Goal: Task Accomplishment & Management: Manage account settings

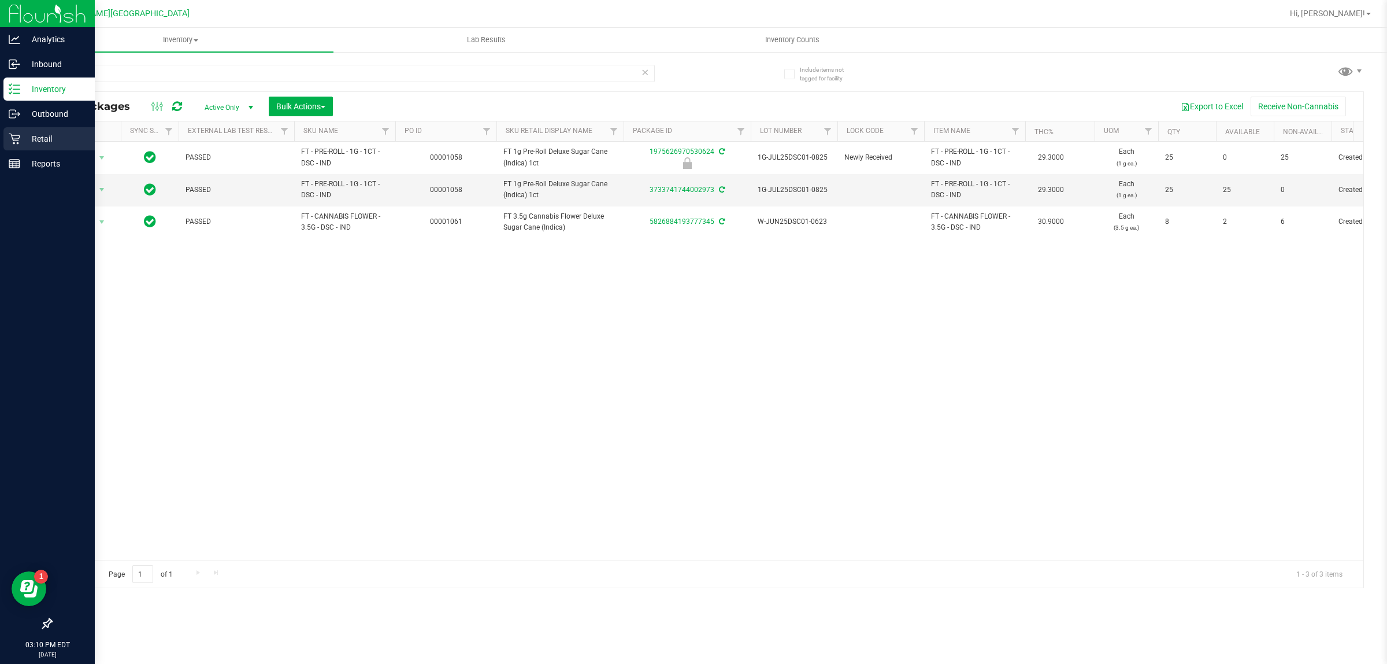
click at [18, 134] on div "Retail" at bounding box center [48, 138] width 91 height 23
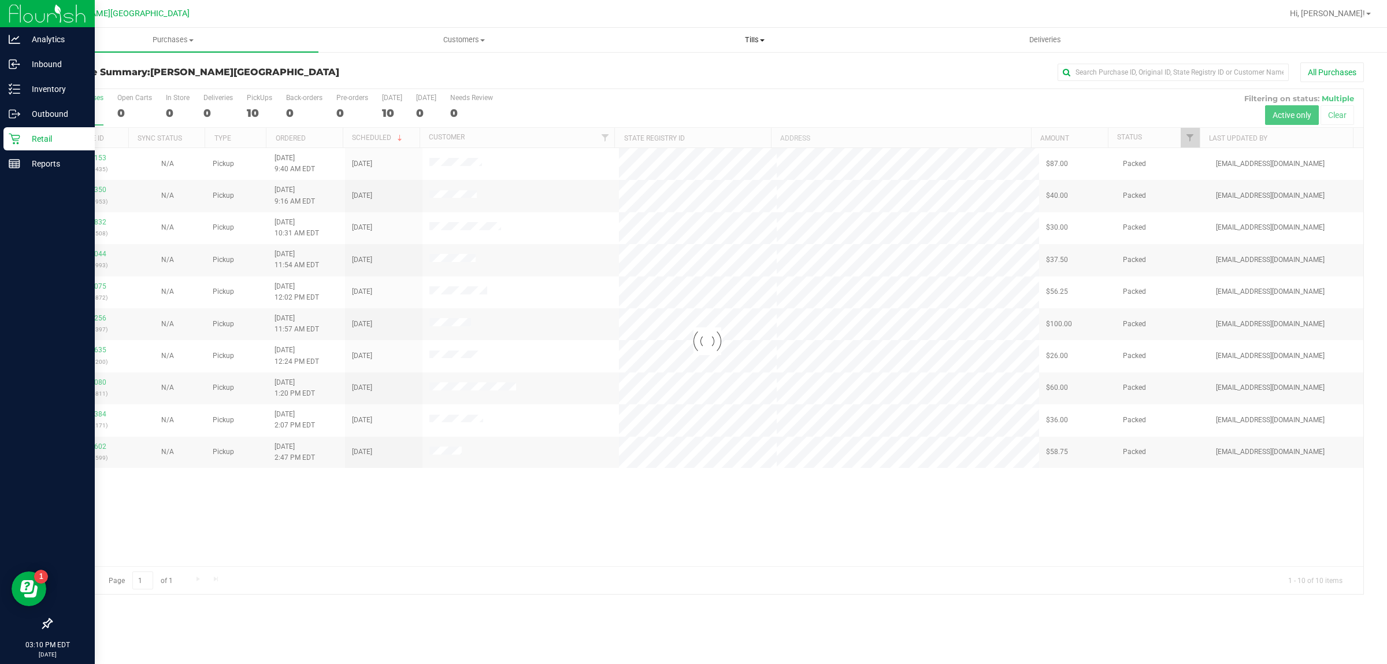
click at [757, 41] on span "Tills" at bounding box center [755, 40] width 290 height 10
click at [684, 66] on span "Manage tills" at bounding box center [648, 70] width 78 height 10
click at [668, 60] on ul "Manage tills Reconcile e-payments" at bounding box center [754, 77] width 291 height 49
click at [753, 38] on span "Tills" at bounding box center [754, 40] width 291 height 10
click at [694, 64] on li "Manage tills" at bounding box center [754, 70] width 291 height 14
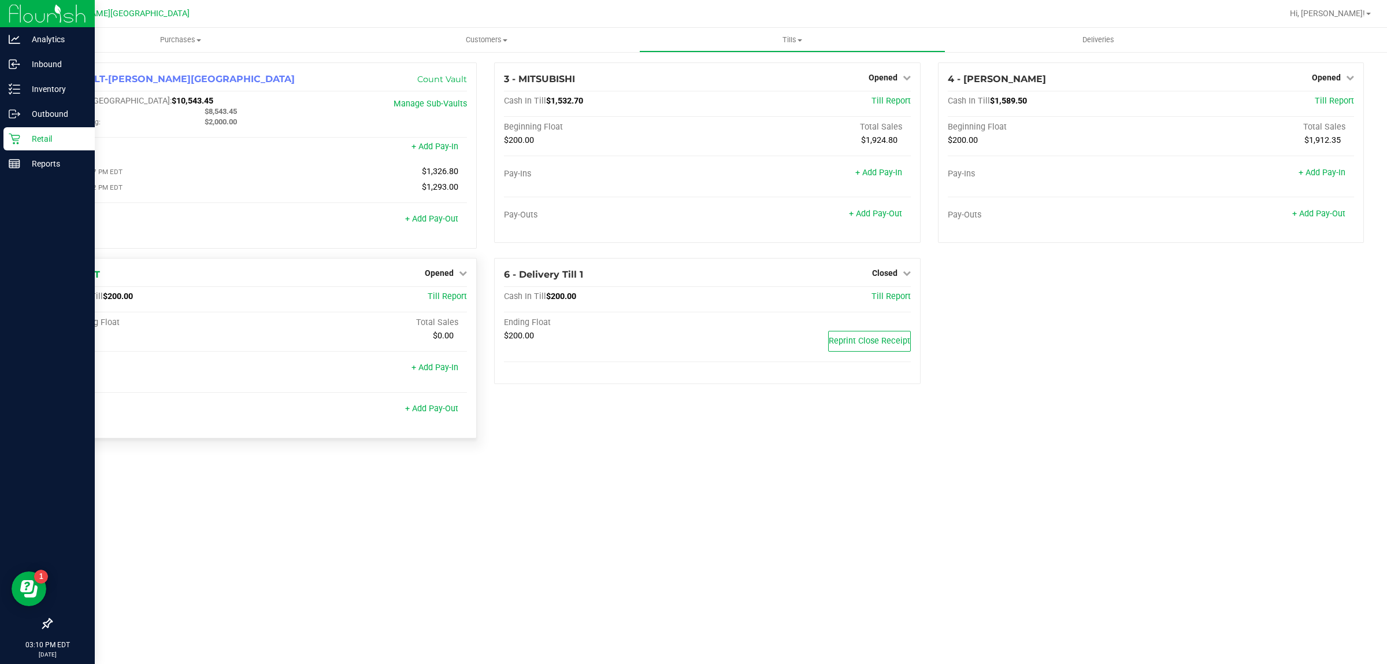
click at [451, 269] on div "Opened" at bounding box center [446, 273] width 42 height 14
click at [451, 273] on span "Opened" at bounding box center [439, 272] width 29 height 9
click at [449, 301] on link "Close Till" at bounding box center [440, 296] width 31 height 9
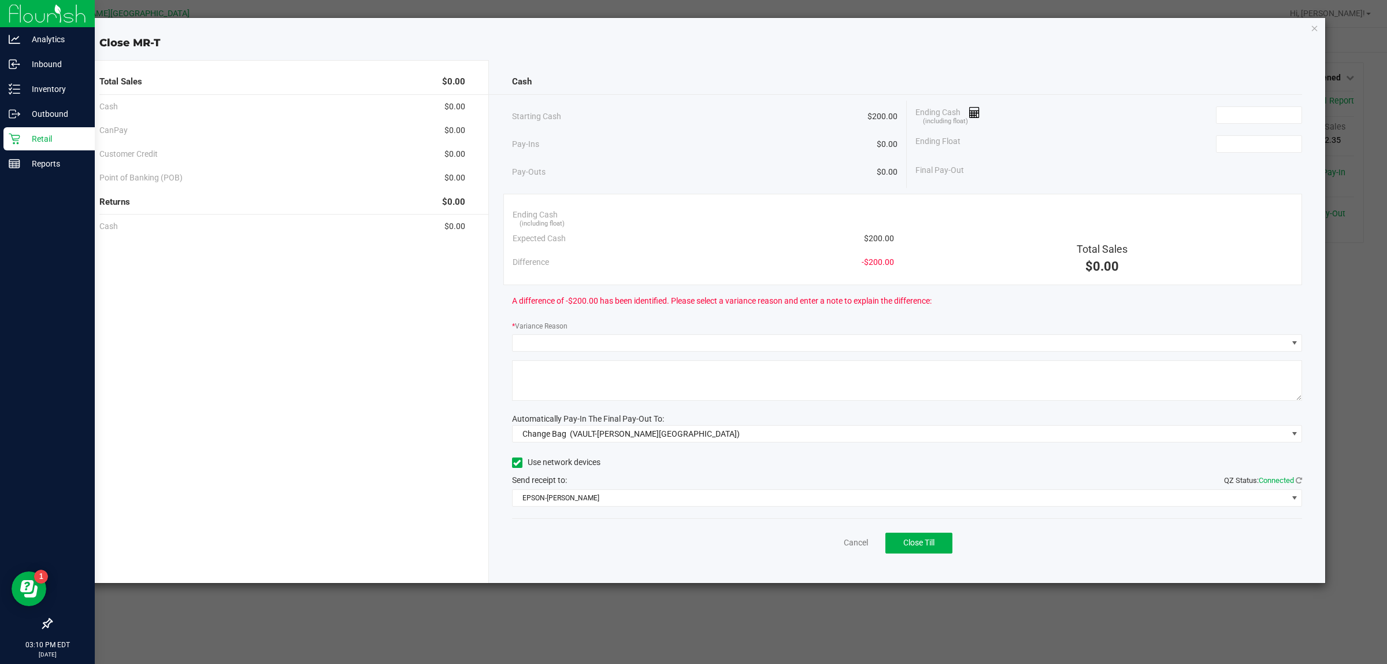
click at [1233, 105] on div "Ending Cash (including float)" at bounding box center [1109, 115] width 387 height 29
click at [1243, 116] on input at bounding box center [1259, 115] width 85 height 16
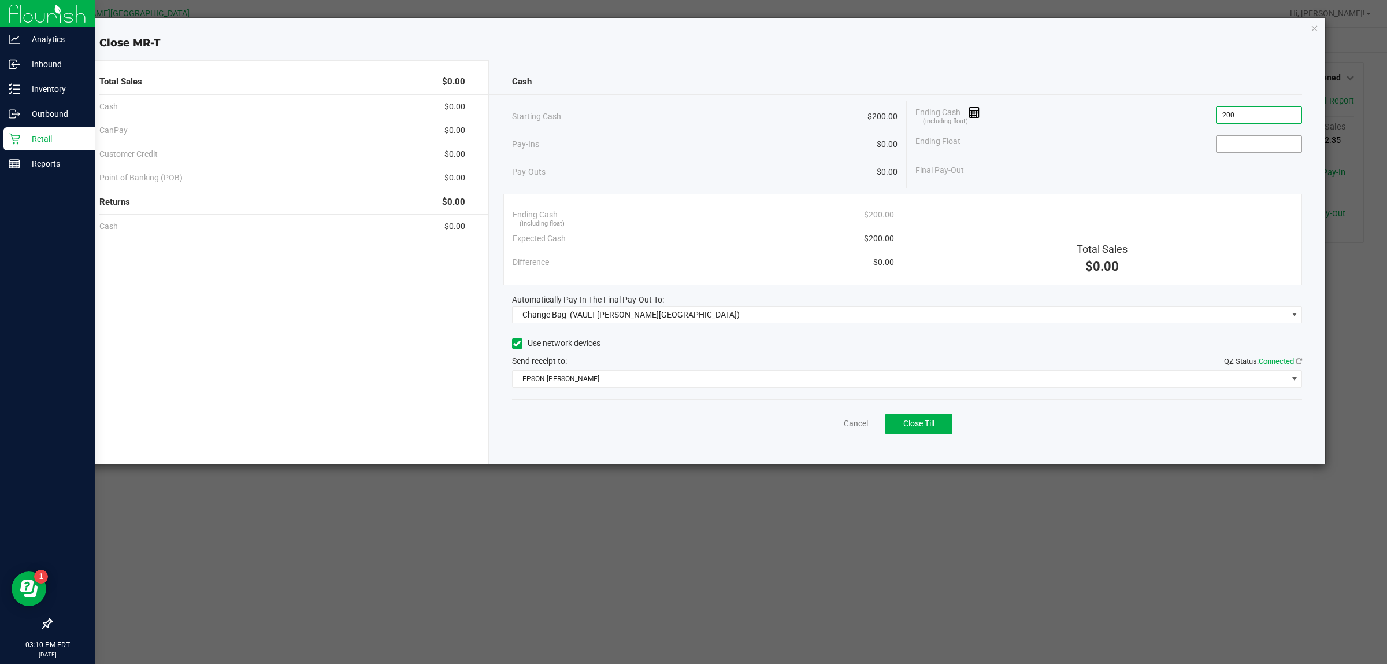
type input "$200.00"
click at [1239, 148] on input at bounding box center [1259, 144] width 85 height 16
type input "$200.00"
click at [1159, 165] on div "Final Pay-Out $0.00" at bounding box center [1109, 170] width 387 height 24
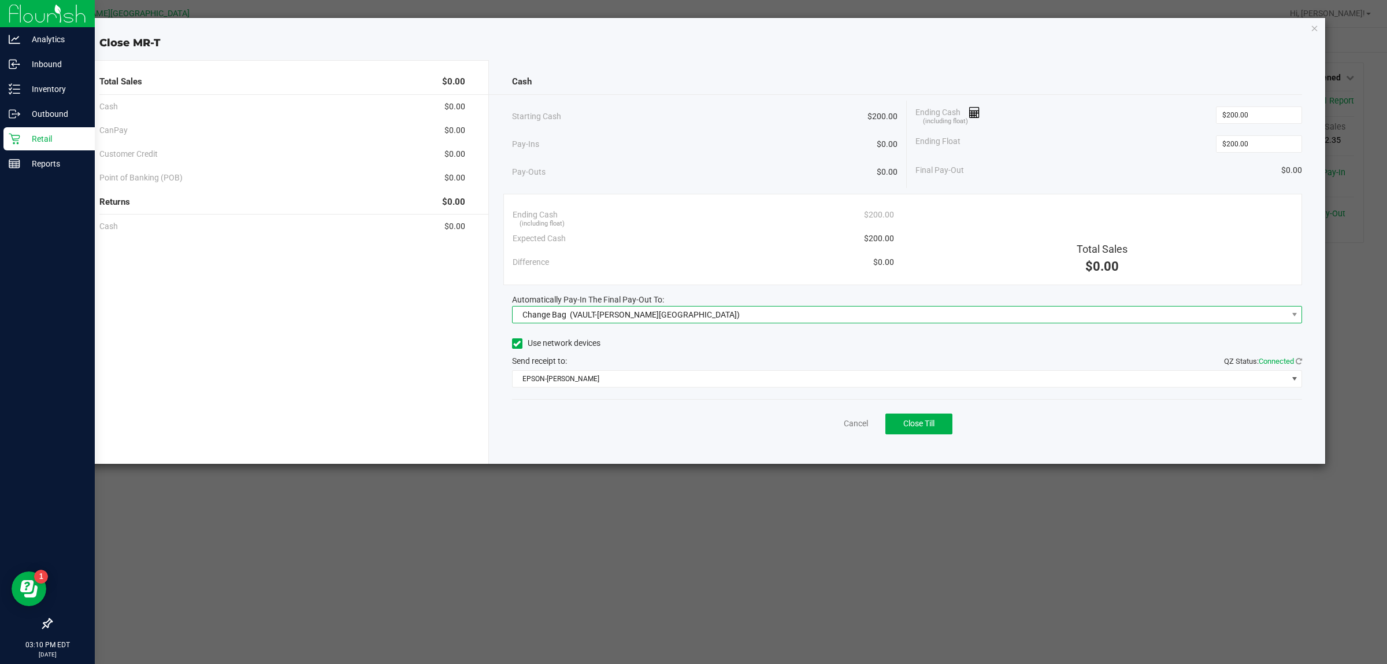
click at [746, 319] on span "Change Bag (VAULT-[PERSON_NAME][GEOGRAPHIC_DATA])" at bounding box center [900, 314] width 775 height 16
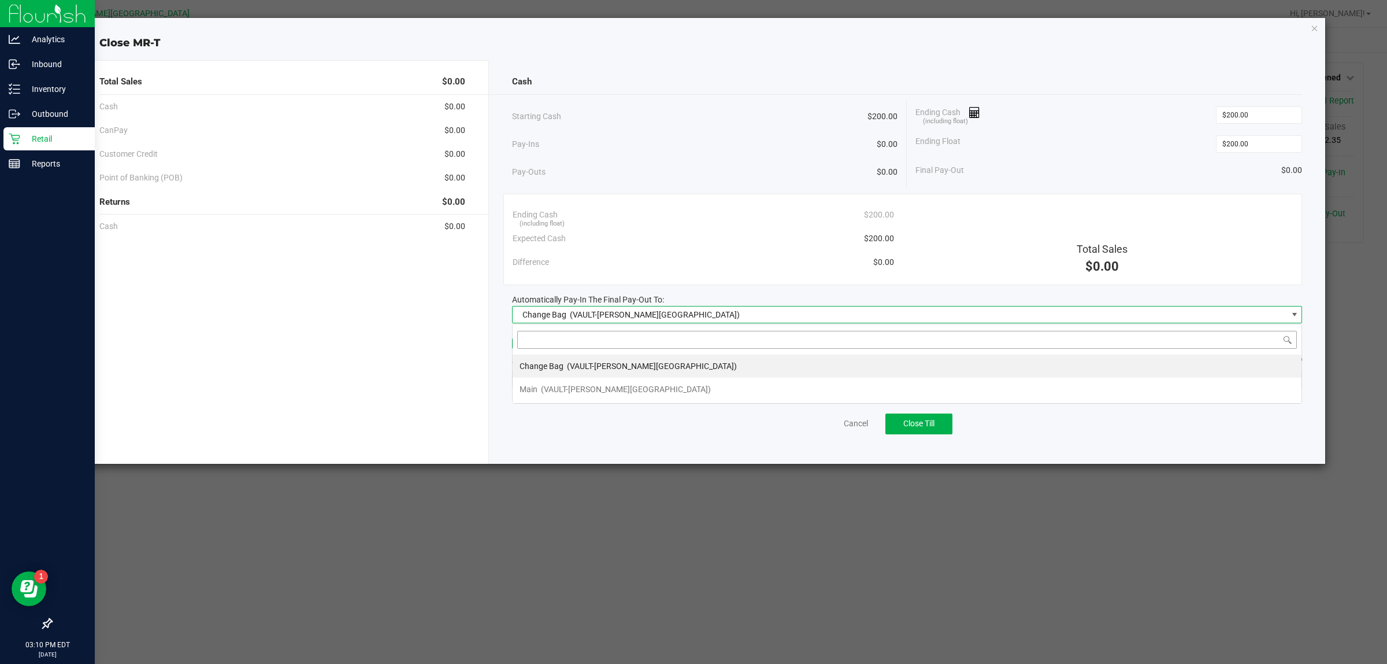
scroll to position [18, 790]
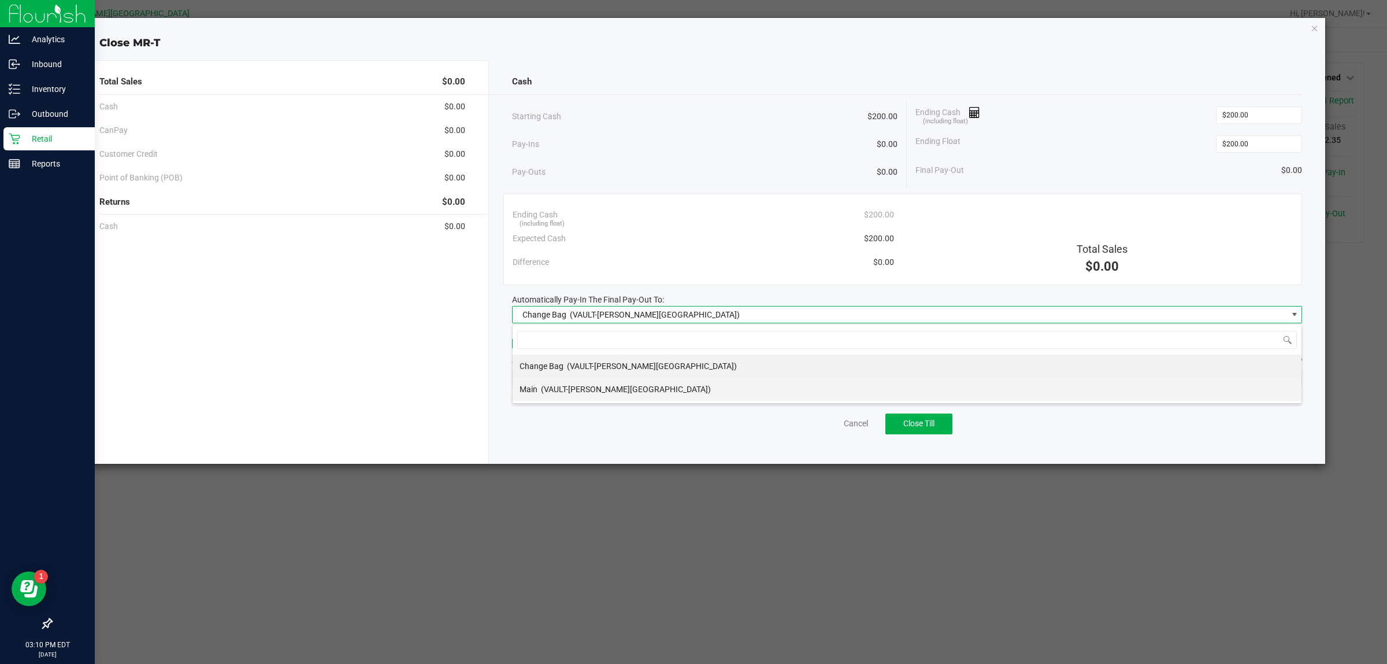
click at [663, 388] on li "Main (VAULT-[PERSON_NAME][GEOGRAPHIC_DATA])" at bounding box center [907, 388] width 789 height 23
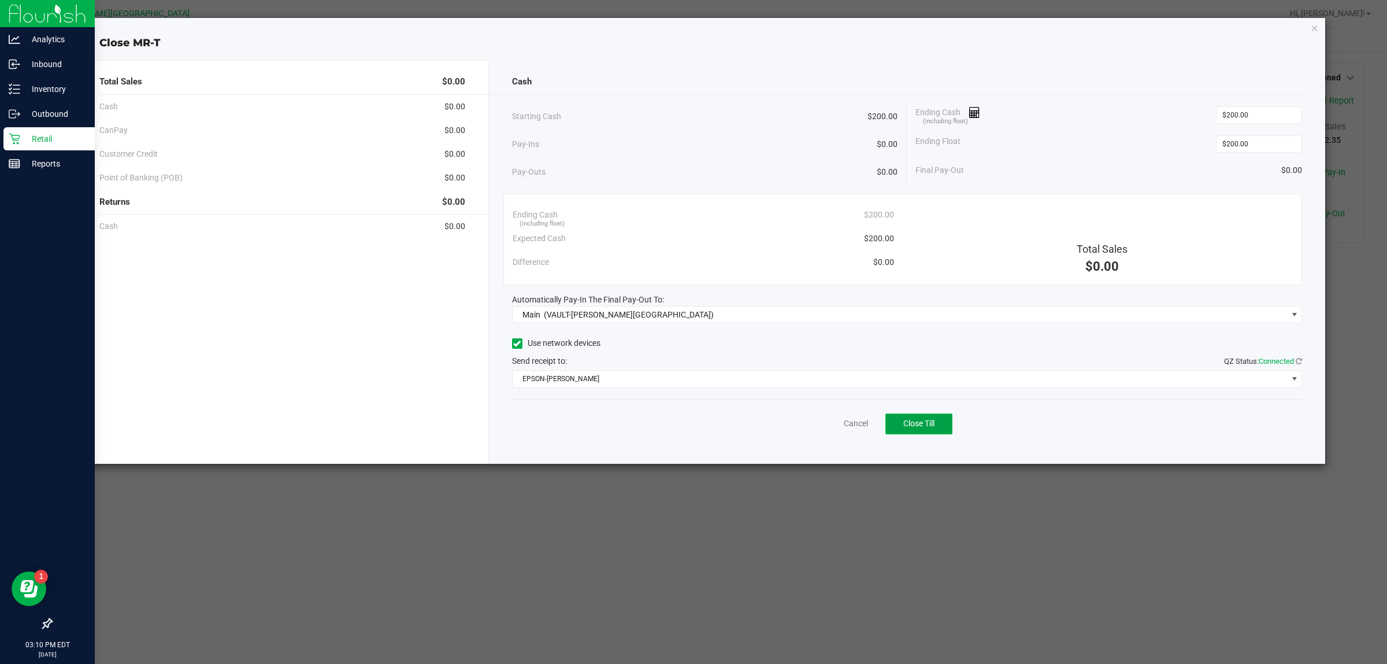
click at [908, 423] on span "Close Till" at bounding box center [918, 422] width 31 height 9
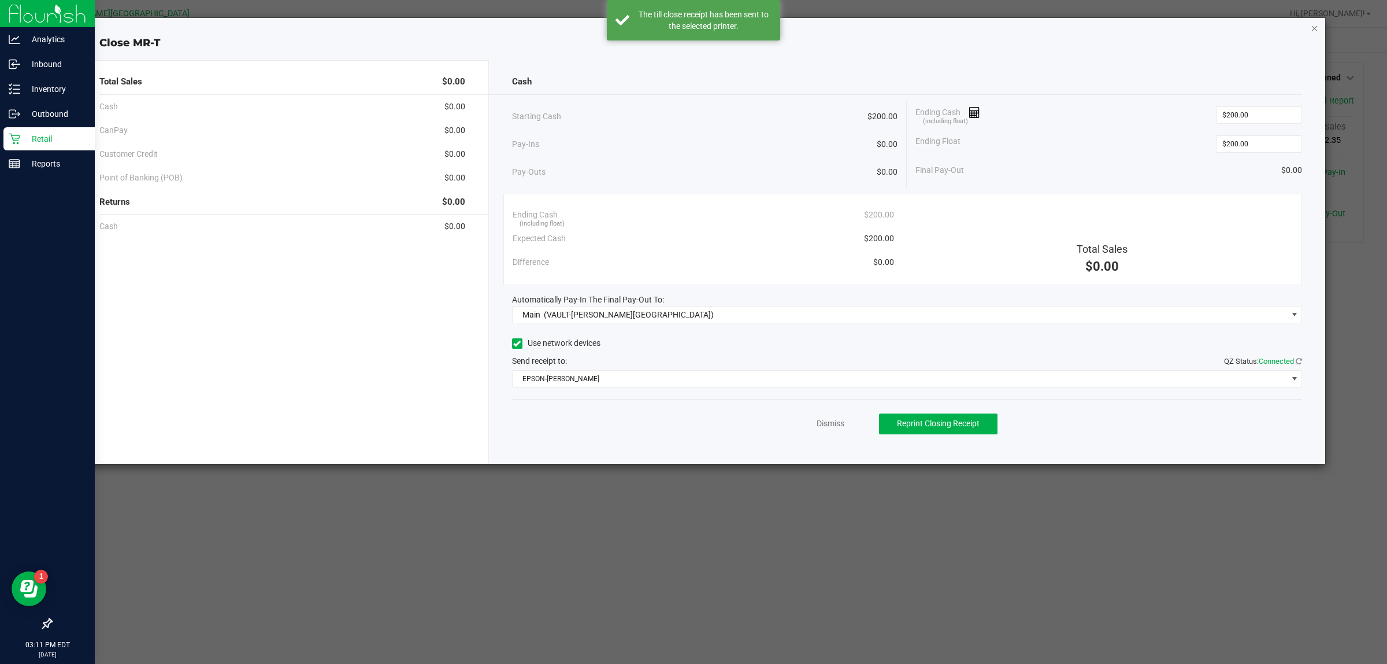
click at [1313, 27] on icon "button" at bounding box center [1315, 28] width 8 height 14
